Goal: Transaction & Acquisition: Purchase product/service

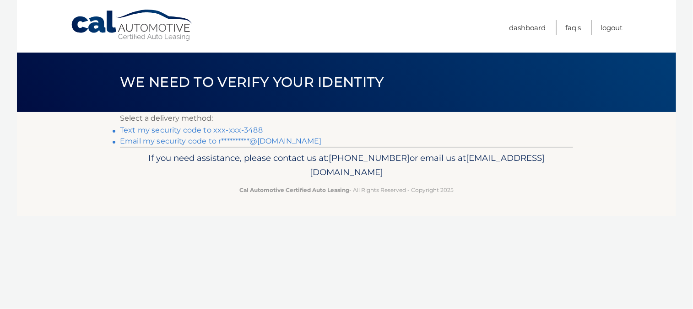
click at [152, 129] on link "Text my security code to xxx-xxx-3488" at bounding box center [191, 130] width 143 height 9
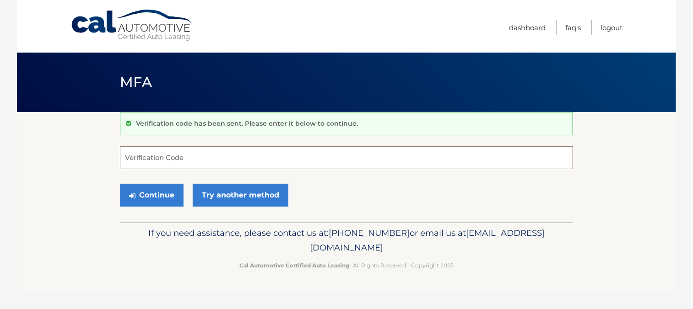
click at [146, 161] on input "Verification Code" at bounding box center [346, 157] width 453 height 23
type input "665724"
click at [147, 196] on button "Continue" at bounding box center [152, 195] width 64 height 23
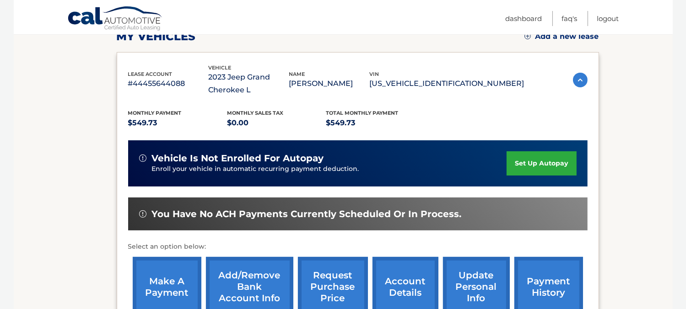
scroll to position [183, 0]
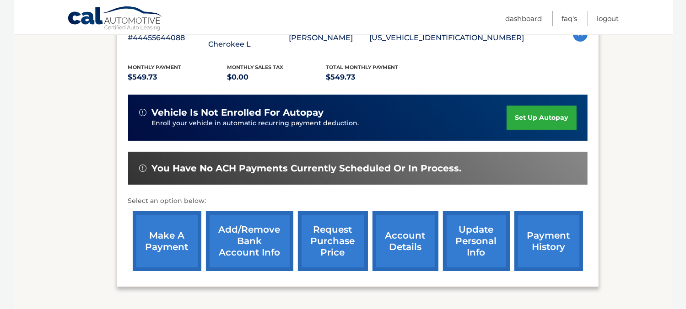
click at [172, 228] on link "make a payment" at bounding box center [167, 241] width 69 height 60
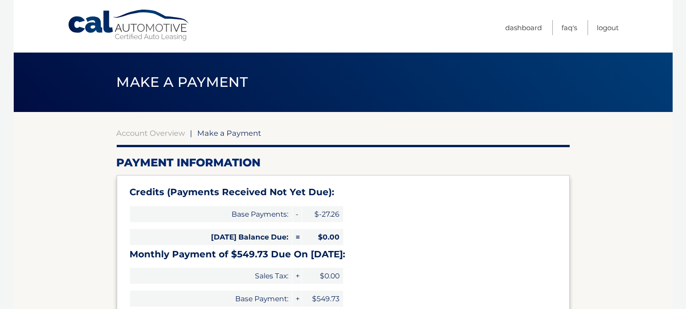
select select "M2E1ZDE4ODItNWUzNy00NWM1LTllMDItMjZmYzhlODQzYzJh"
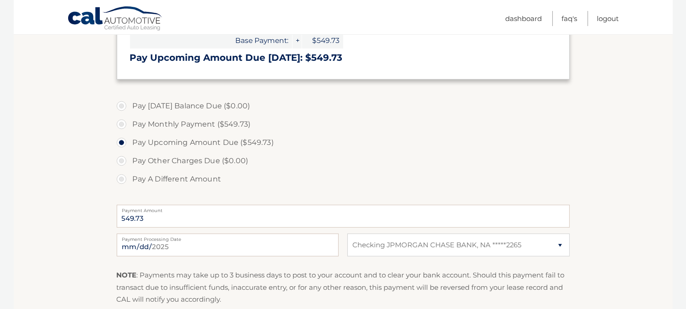
scroll to position [275, 0]
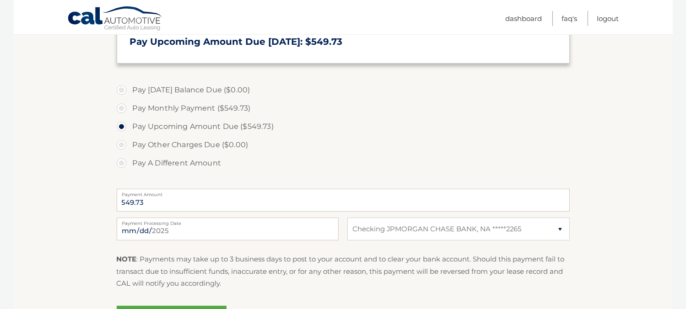
click at [123, 161] on label "Pay A Different Amount" at bounding box center [343, 163] width 453 height 18
click at [123, 161] on input "Pay A Different Amount" at bounding box center [124, 161] width 9 height 15
radio input "true"
type input "570.00"
click at [121, 106] on label "Pay Monthly Payment ($549.73)" at bounding box center [343, 108] width 453 height 18
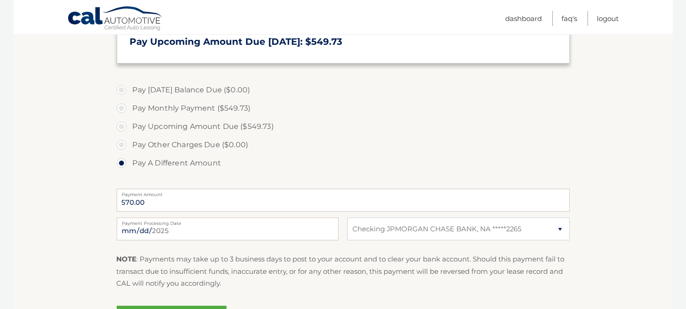
click at [121, 106] on input "Pay Monthly Payment ($549.73)" at bounding box center [124, 106] width 9 height 15
radio input "true"
type input "549.73"
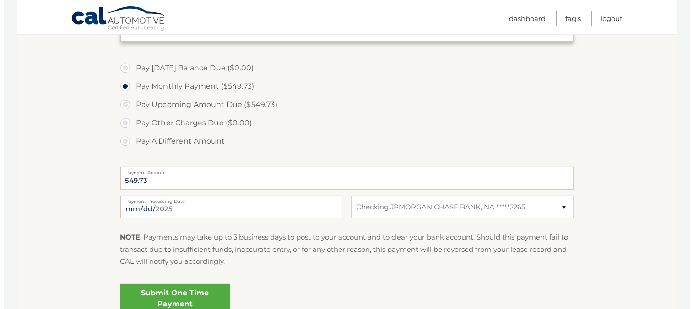
scroll to position [382, 0]
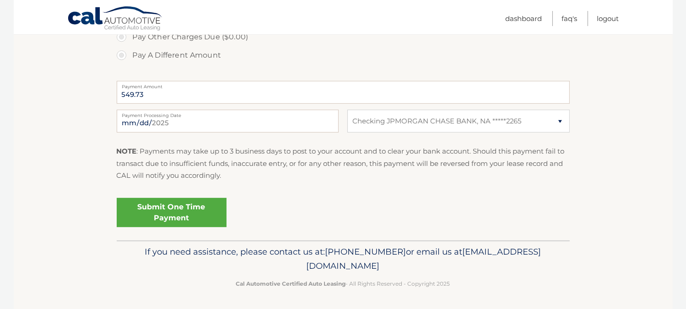
click at [167, 207] on link "Submit One Time Payment" at bounding box center [172, 212] width 110 height 29
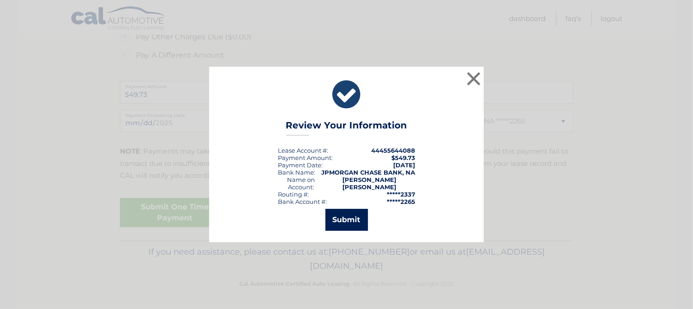
click at [340, 217] on button "Submit" at bounding box center [346, 220] width 43 height 22
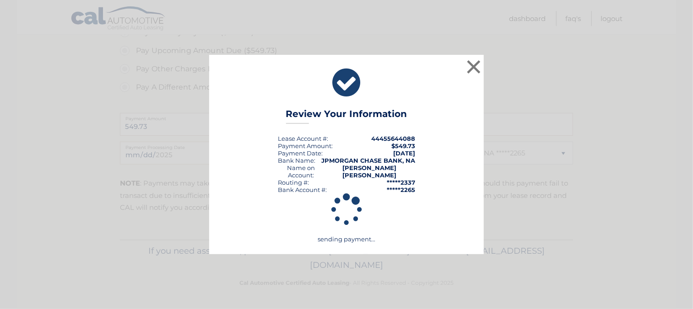
scroll to position [350, 0]
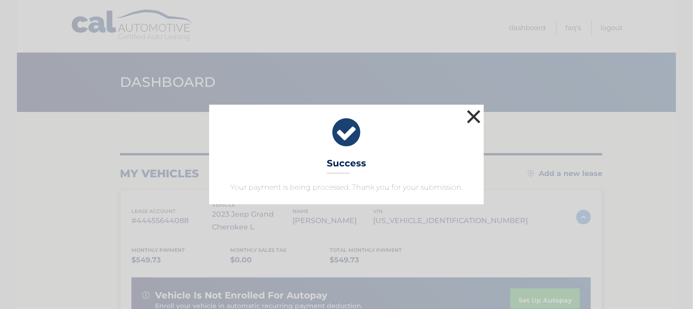
click at [474, 111] on button "×" at bounding box center [473, 117] width 18 height 18
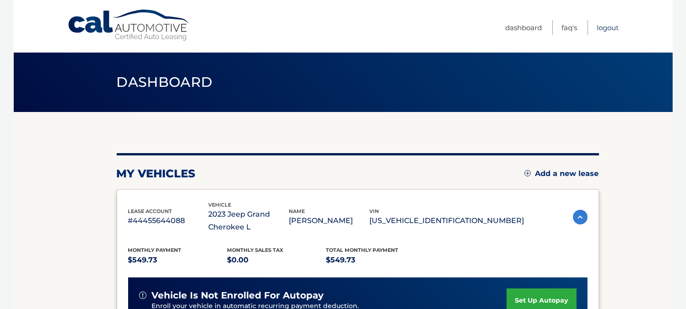
click at [607, 29] on link "Logout" at bounding box center [608, 27] width 22 height 15
